Goal: Task Accomplishment & Management: Manage account settings

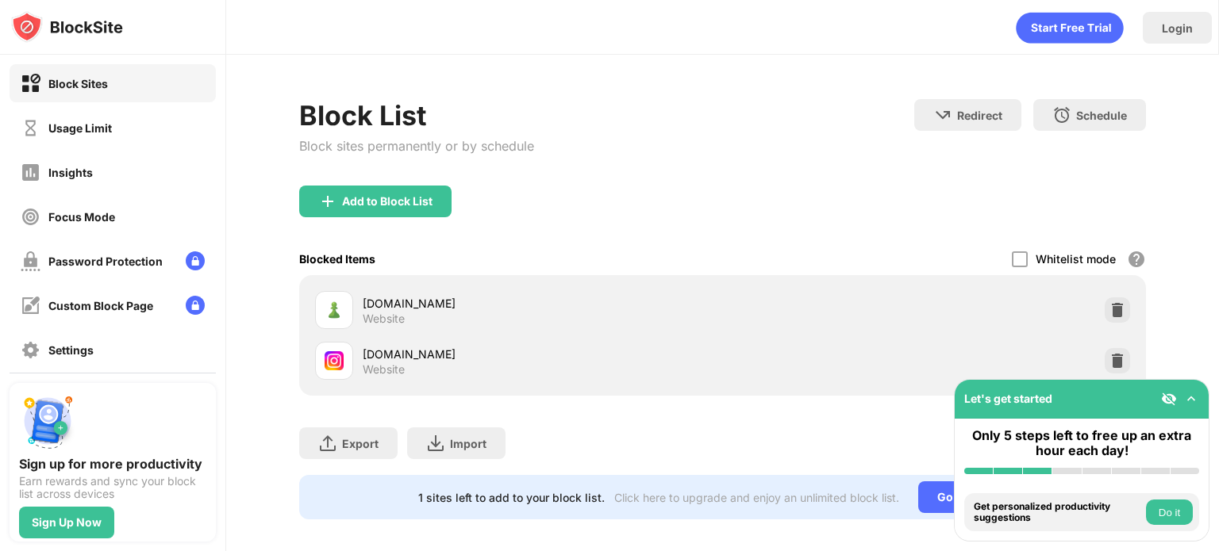
scroll to position [23, 0]
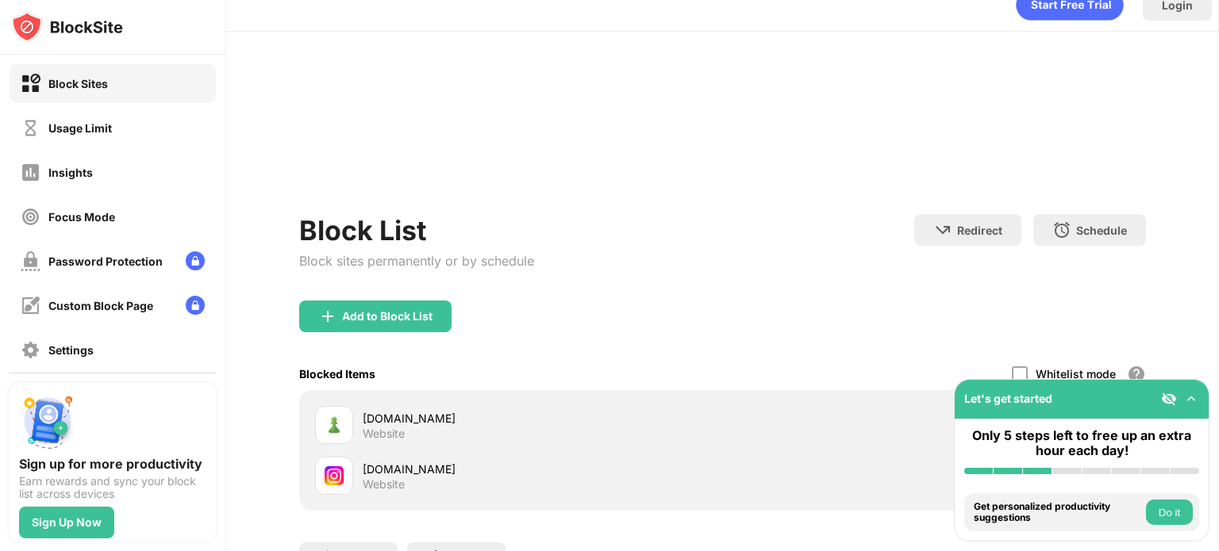
click at [1101, 332] on div "Add to Block List" at bounding box center [722, 329] width 846 height 57
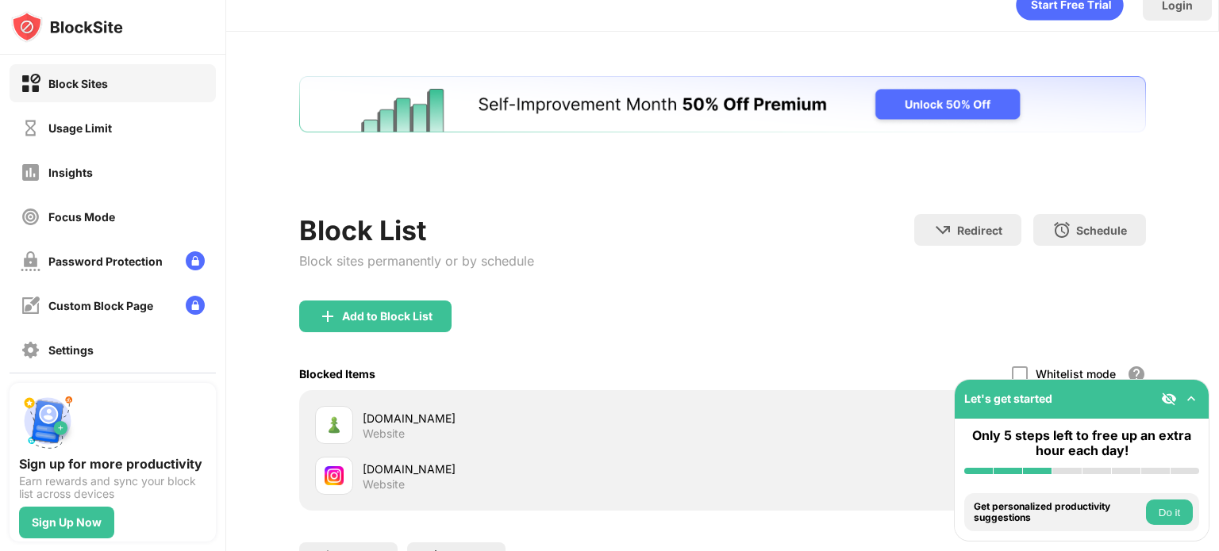
scroll to position [0, 0]
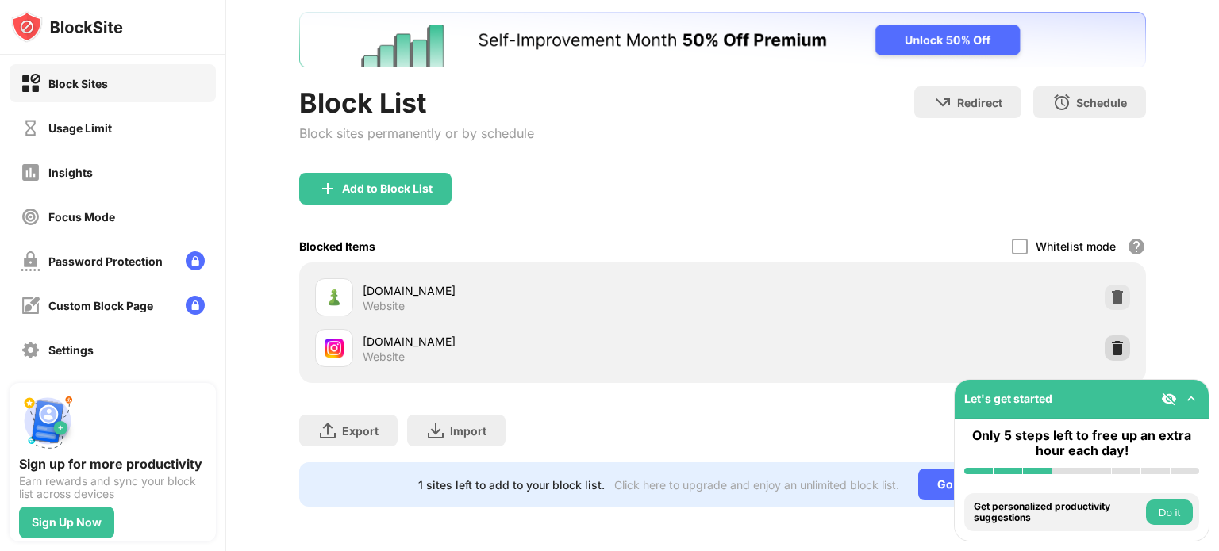
click at [1114, 336] on div at bounding box center [1116, 348] width 25 height 25
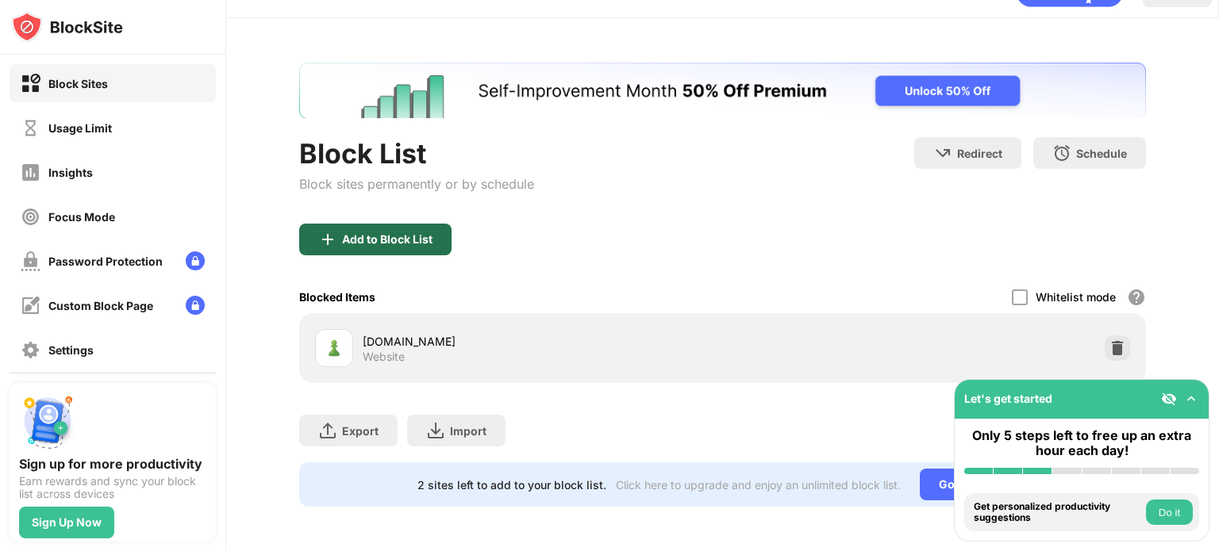
click at [426, 233] on div "Add to Block List" at bounding box center [387, 239] width 90 height 13
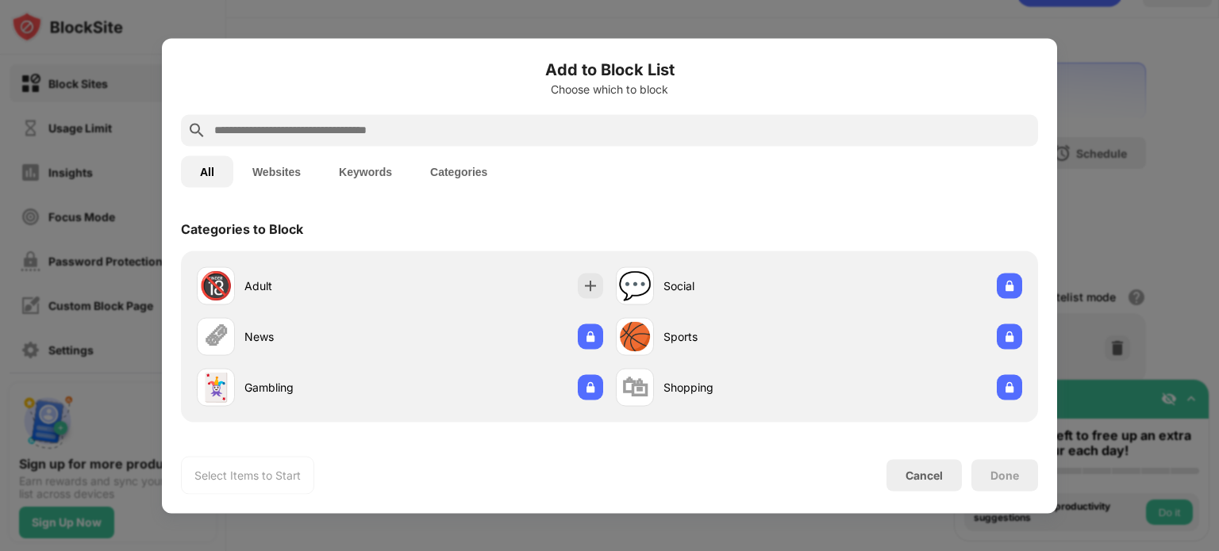
click at [428, 136] on input "text" at bounding box center [622, 130] width 819 height 19
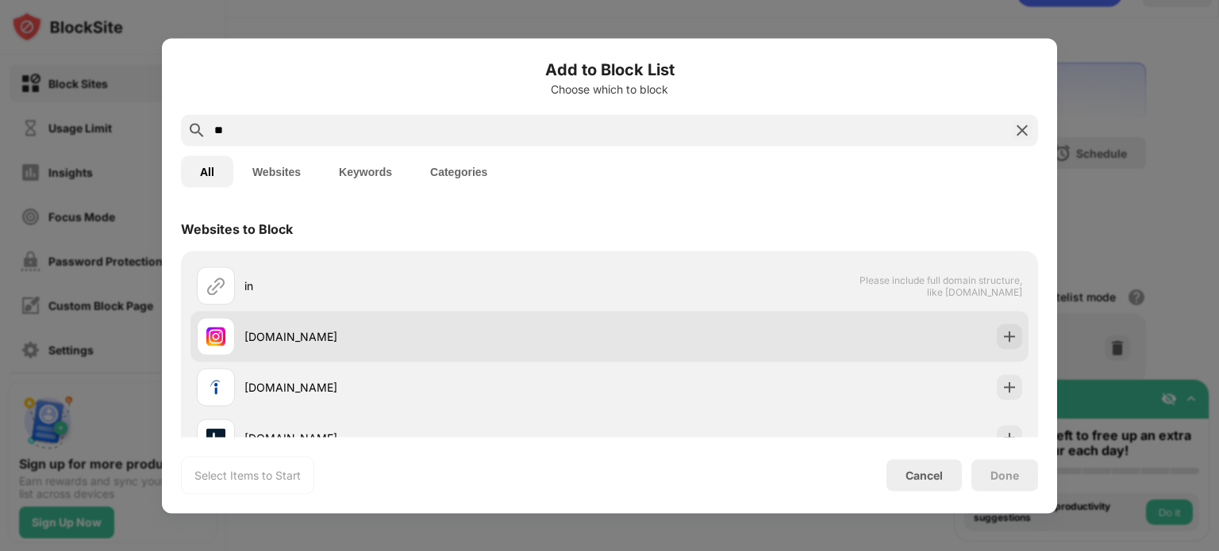
type input "**"
click at [263, 323] on div "[DOMAIN_NAME]" at bounding box center [403, 336] width 413 height 38
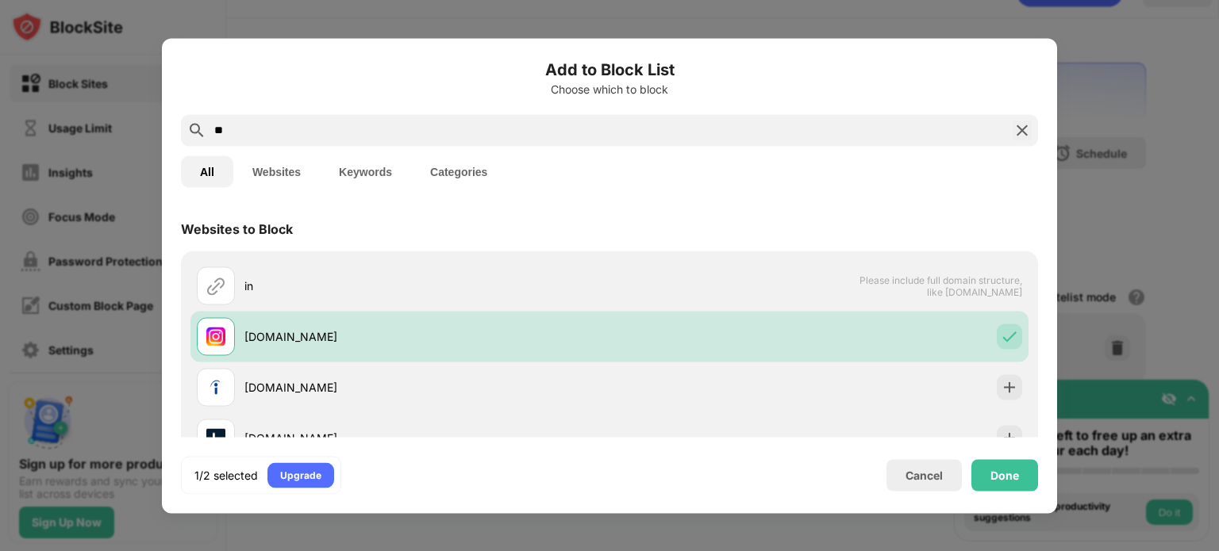
click at [1022, 466] on div "Done" at bounding box center [1004, 475] width 67 height 32
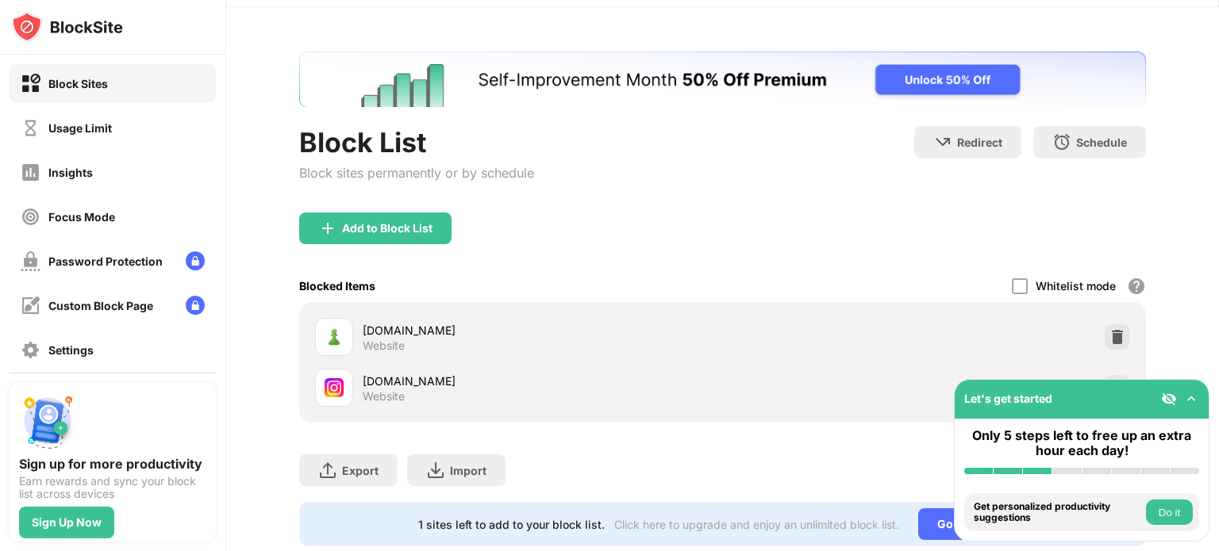
click at [1022, 466] on div "Done" at bounding box center [1004, 475] width 67 height 32
